Goal: Information Seeking & Learning: Check status

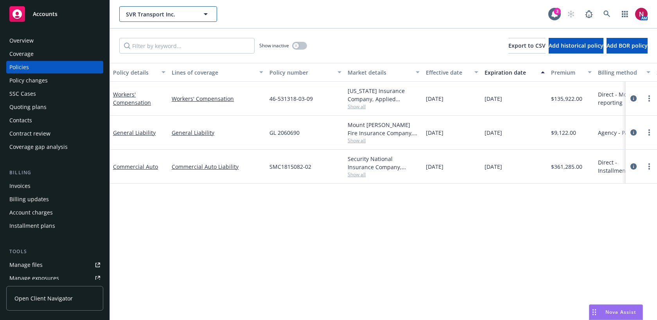
click at [161, 13] on span "SVR Transport Inc." at bounding box center [160, 14] width 68 height 8
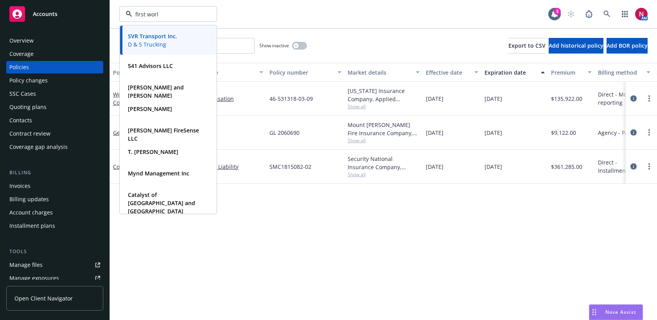
type input "first world"
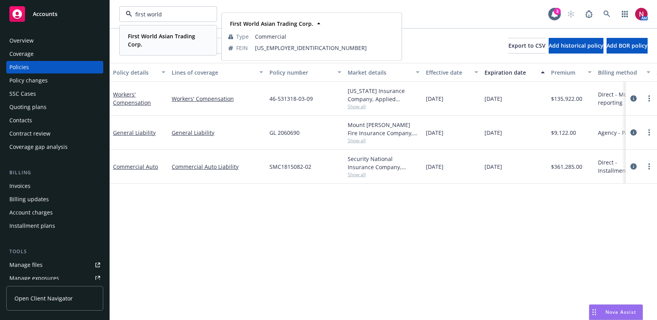
click at [152, 44] on span "First World Asian Trading Corp." at bounding box center [167, 40] width 79 height 16
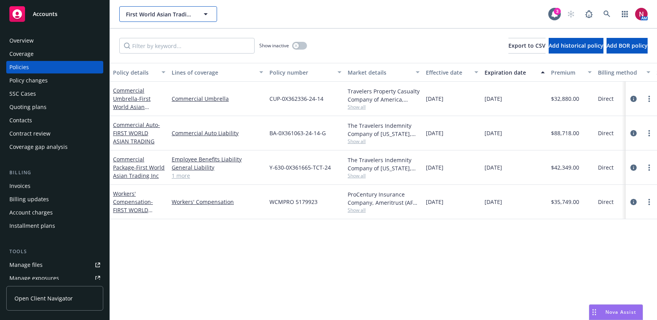
click at [168, 13] on span "First World Asian Trading Corp." at bounding box center [160, 14] width 68 height 8
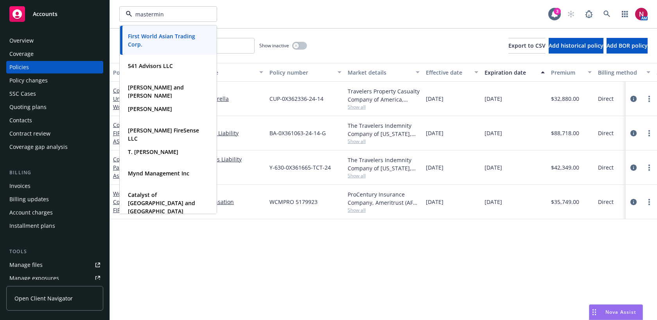
type input "mastermind"
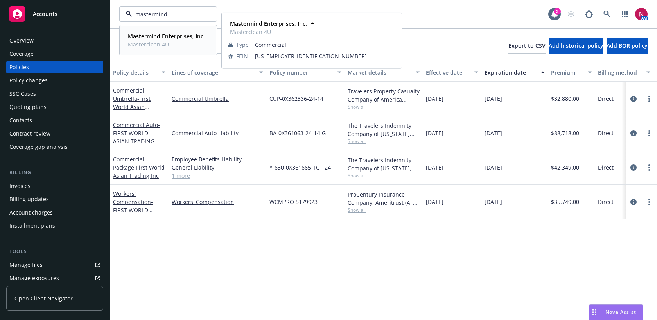
click at [158, 40] on strong "Mastermind Enterprises, Inc." at bounding box center [166, 35] width 77 height 7
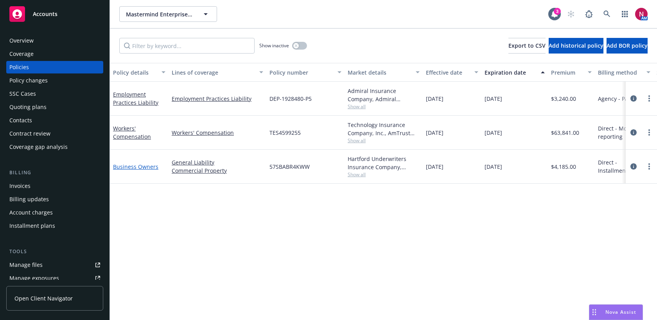
click at [133, 166] on link "Business Owners" at bounding box center [135, 166] width 45 height 7
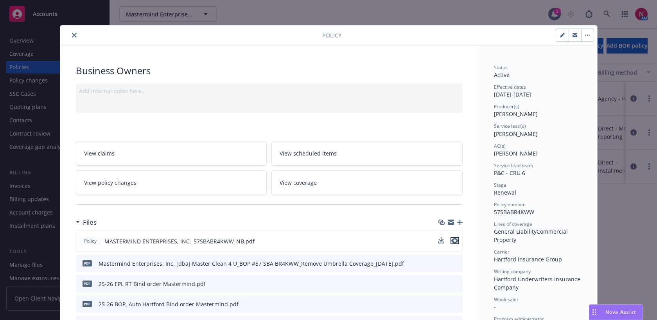
click at [456, 241] on icon "preview file" at bounding box center [454, 240] width 7 height 5
click at [76, 35] on icon "close" at bounding box center [74, 35] width 5 height 5
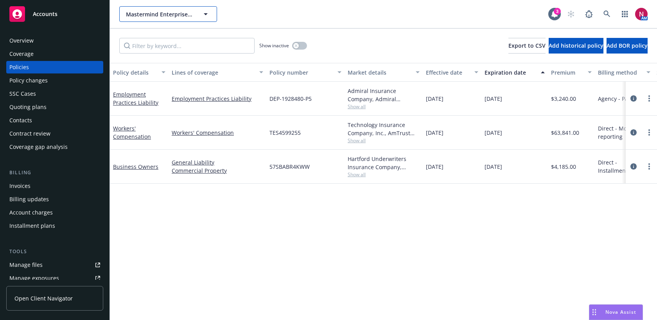
click at [164, 18] on button "Mastermind Enterprises, Inc." at bounding box center [168, 14] width 98 height 16
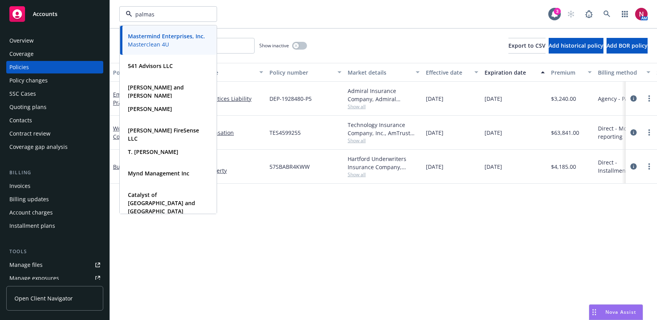
type input "palmas"
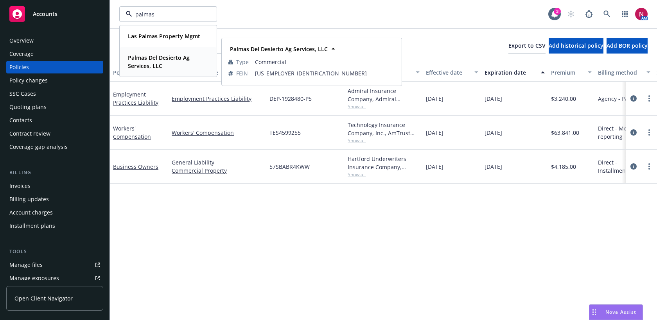
click at [169, 63] on span "Palmas Del Desierto Ag Services, LLC" at bounding box center [167, 62] width 79 height 16
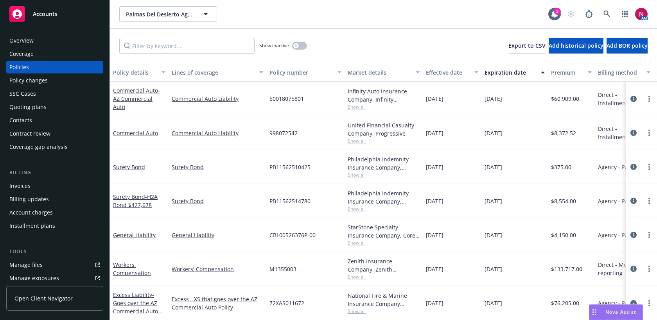
click at [21, 41] on div "Overview" at bounding box center [21, 40] width 24 height 13
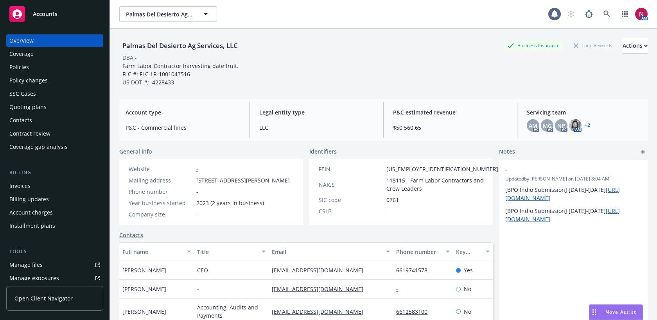
scroll to position [106, 0]
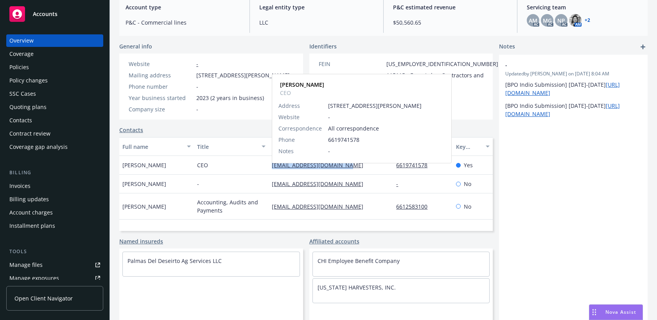
drag, startPoint x: 350, startPoint y: 171, endPoint x: 273, endPoint y: 171, distance: 77.1
click at [273, 171] on div "[EMAIL_ADDRESS][DOMAIN_NAME] [PERSON_NAME] CEO Address [STREET_ADDRESS][PERSON_…" at bounding box center [331, 165] width 124 height 19
copy link "[EMAIL_ADDRESS][DOMAIN_NAME]"
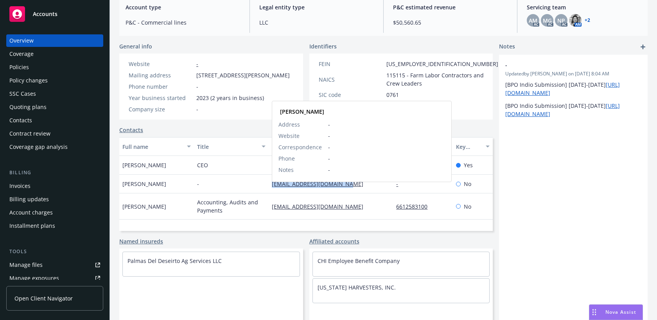
drag, startPoint x: 354, startPoint y: 192, endPoint x: 272, endPoint y: 189, distance: 81.8
click at [272, 189] on div "[EMAIL_ADDRESS][DOMAIN_NAME] [PERSON_NAME] Address - Website - Correspondence -…" at bounding box center [331, 184] width 124 height 19
copy link "[EMAIL_ADDRESS][DOMAIN_NAME]"
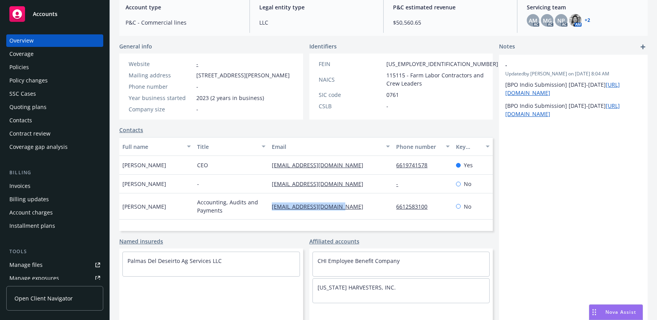
drag, startPoint x: 345, startPoint y: 212, endPoint x: 270, endPoint y: 212, distance: 75.1
click at [270, 211] on div "[EMAIL_ADDRESS][DOMAIN_NAME]" at bounding box center [331, 207] width 124 height 26
copy link "[EMAIL_ADDRESS][DOMAIN_NAME]"
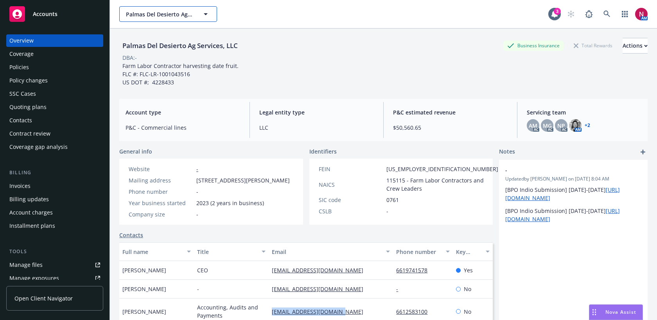
click at [149, 14] on span "Palmas Del Desierto Ag Services, LLC" at bounding box center [160, 14] width 68 height 8
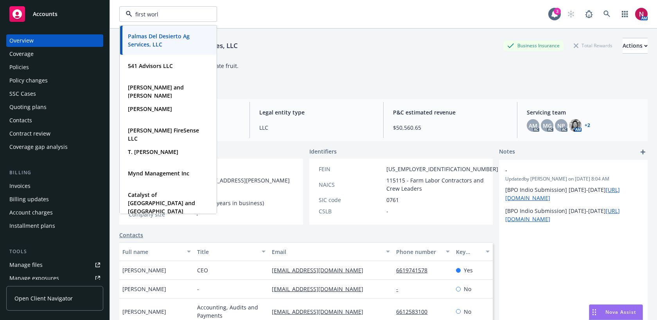
type input "first world"
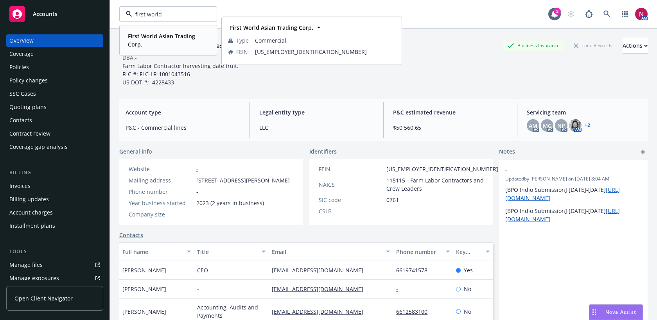
click at [151, 38] on strong "First World Asian Trading Corp." at bounding box center [161, 40] width 67 height 16
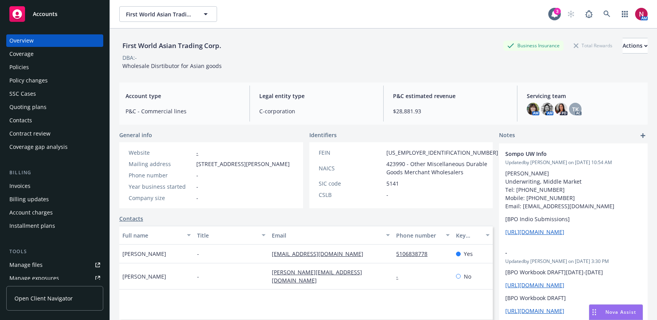
click at [50, 64] on div "Policies" at bounding box center [54, 67] width 91 height 13
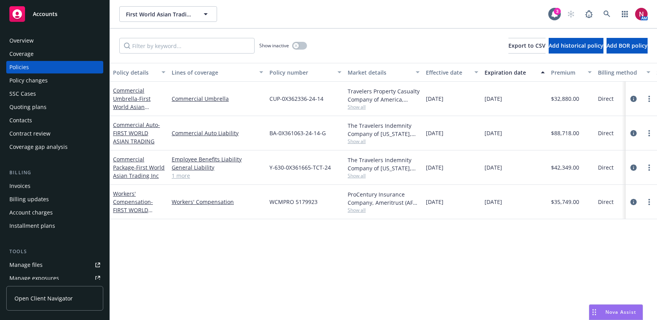
click at [177, 177] on link "1 more" at bounding box center [218, 176] width 92 height 8
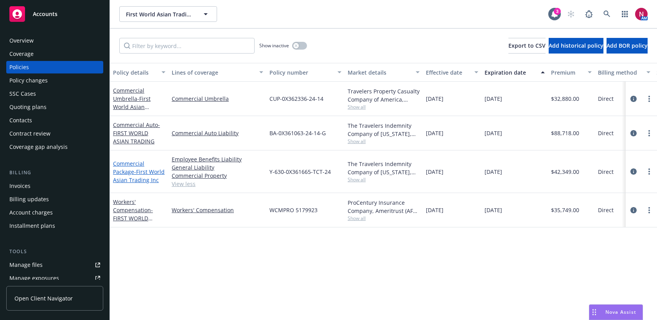
click at [124, 167] on link "Commercial Package - First World Asian Trading Inc" at bounding box center [139, 172] width 52 height 24
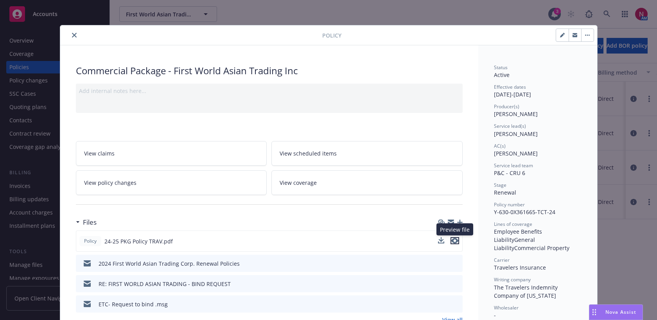
click at [455, 243] on icon "preview file" at bounding box center [454, 240] width 7 height 5
click at [75, 34] on icon "close" at bounding box center [74, 35] width 5 height 5
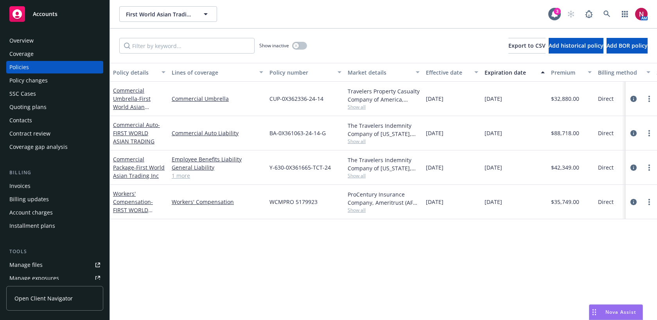
click at [49, 108] on div "Quoting plans" at bounding box center [54, 107] width 91 height 13
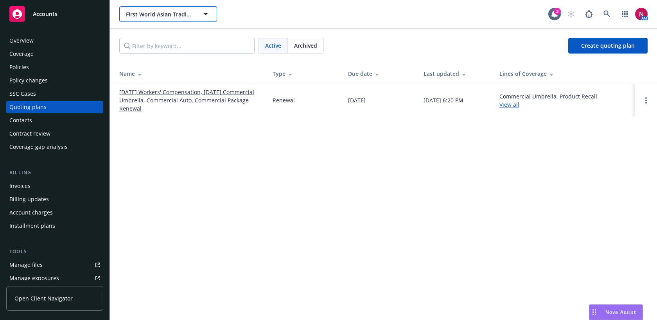
click at [147, 18] on button "First World Asian Trading Corp." at bounding box center [168, 14] width 98 height 16
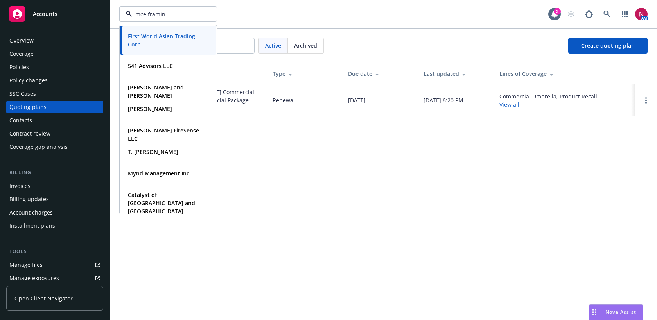
type input "mce framing"
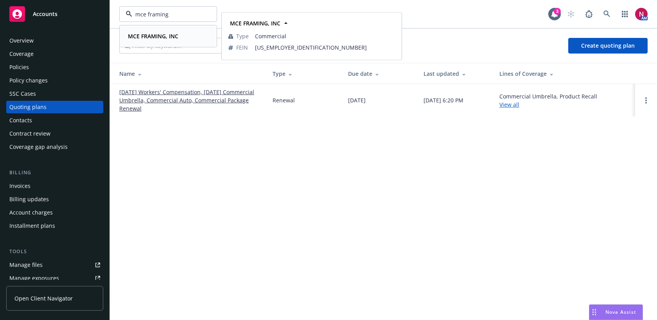
click at [153, 36] on strong "MCE FRAMING, INC" at bounding box center [153, 35] width 50 height 7
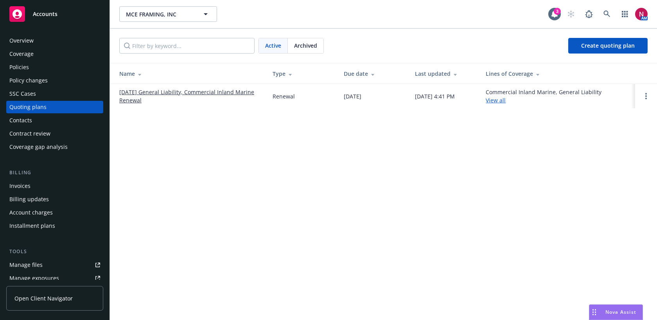
click at [47, 62] on div "Policies" at bounding box center [54, 67] width 91 height 13
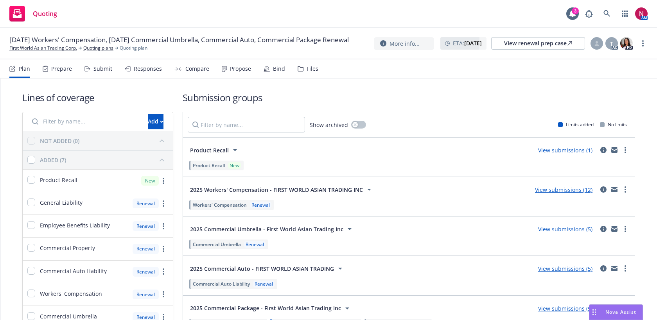
click at [99, 68] on div "Submit" at bounding box center [102, 69] width 19 height 6
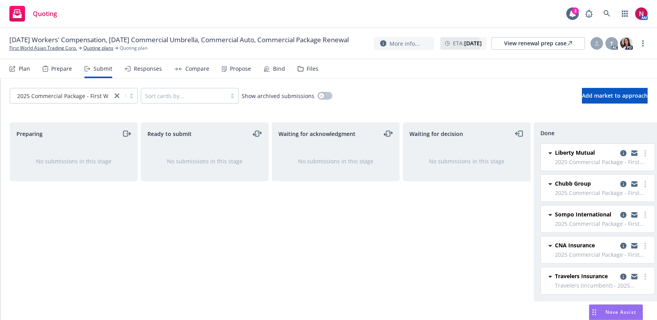
click at [147, 72] on div "Responses" at bounding box center [148, 69] width 28 height 6
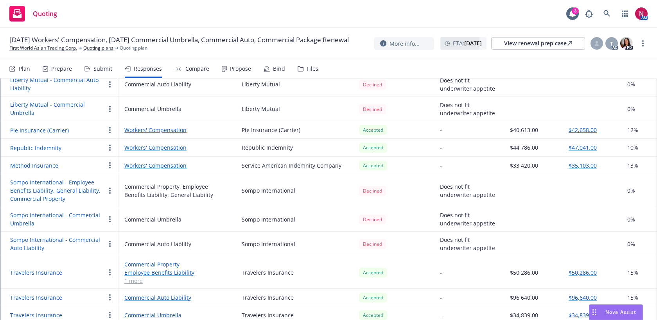
scroll to position [528, 0]
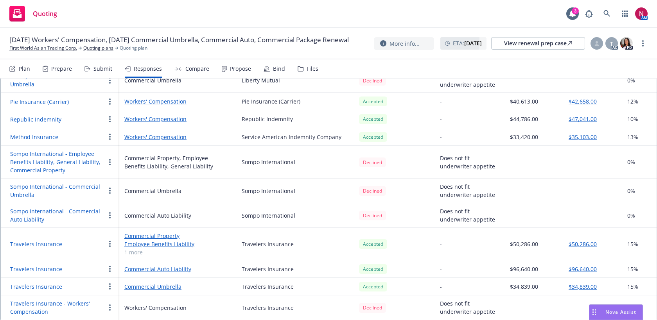
click at [47, 245] on button "Travelers Insurance" at bounding box center [36, 244] width 52 height 8
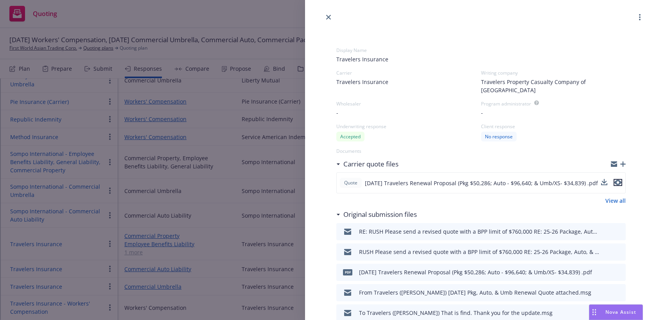
click at [621, 180] on icon "preview file" at bounding box center [618, 182] width 7 height 5
